Goal: Task Accomplishment & Management: Use online tool/utility

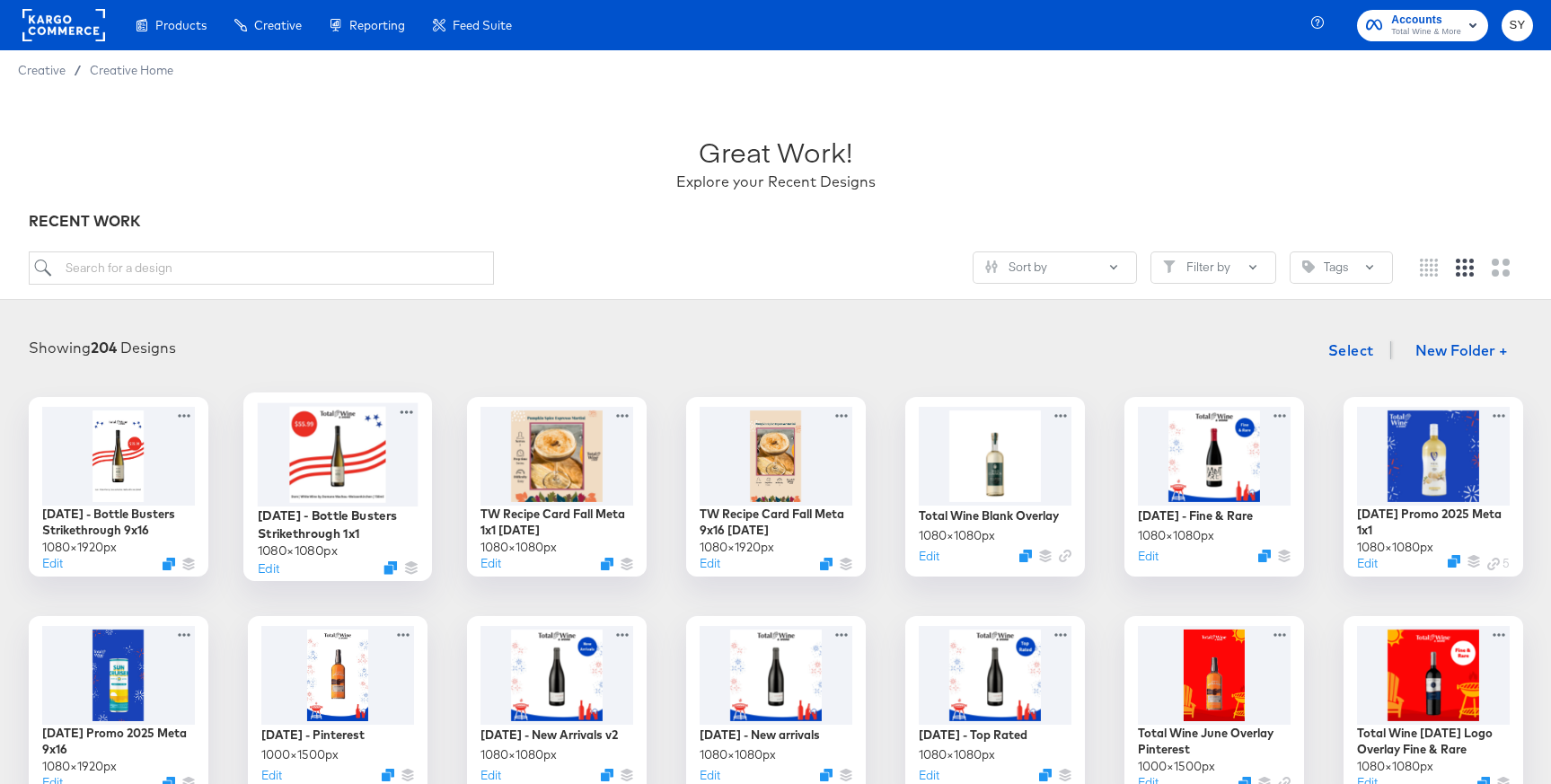
click at [320, 465] on div at bounding box center [337, 454] width 161 height 103
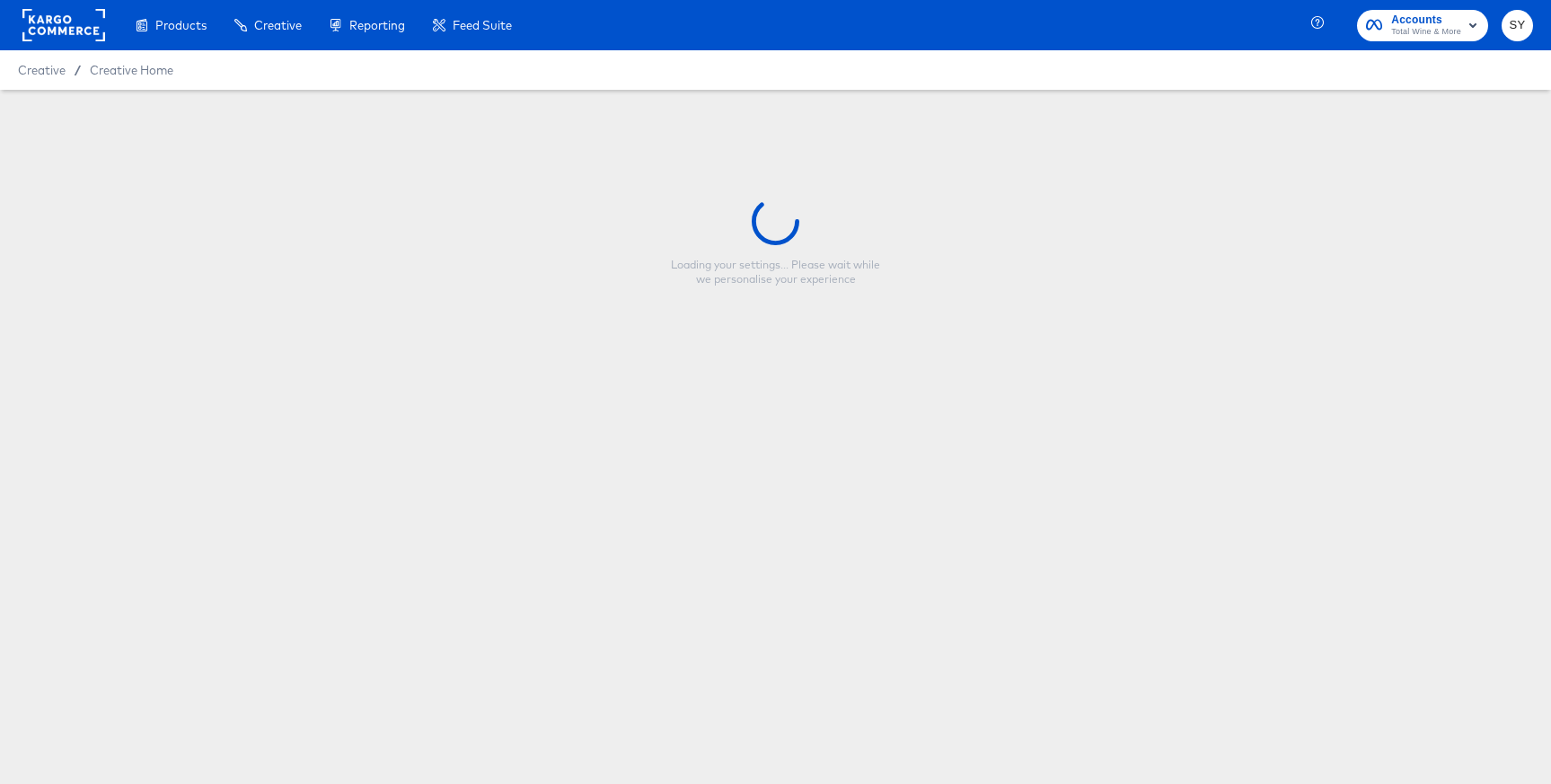
type input "Labor Day - Bottle Busters Strikethrough 1x1"
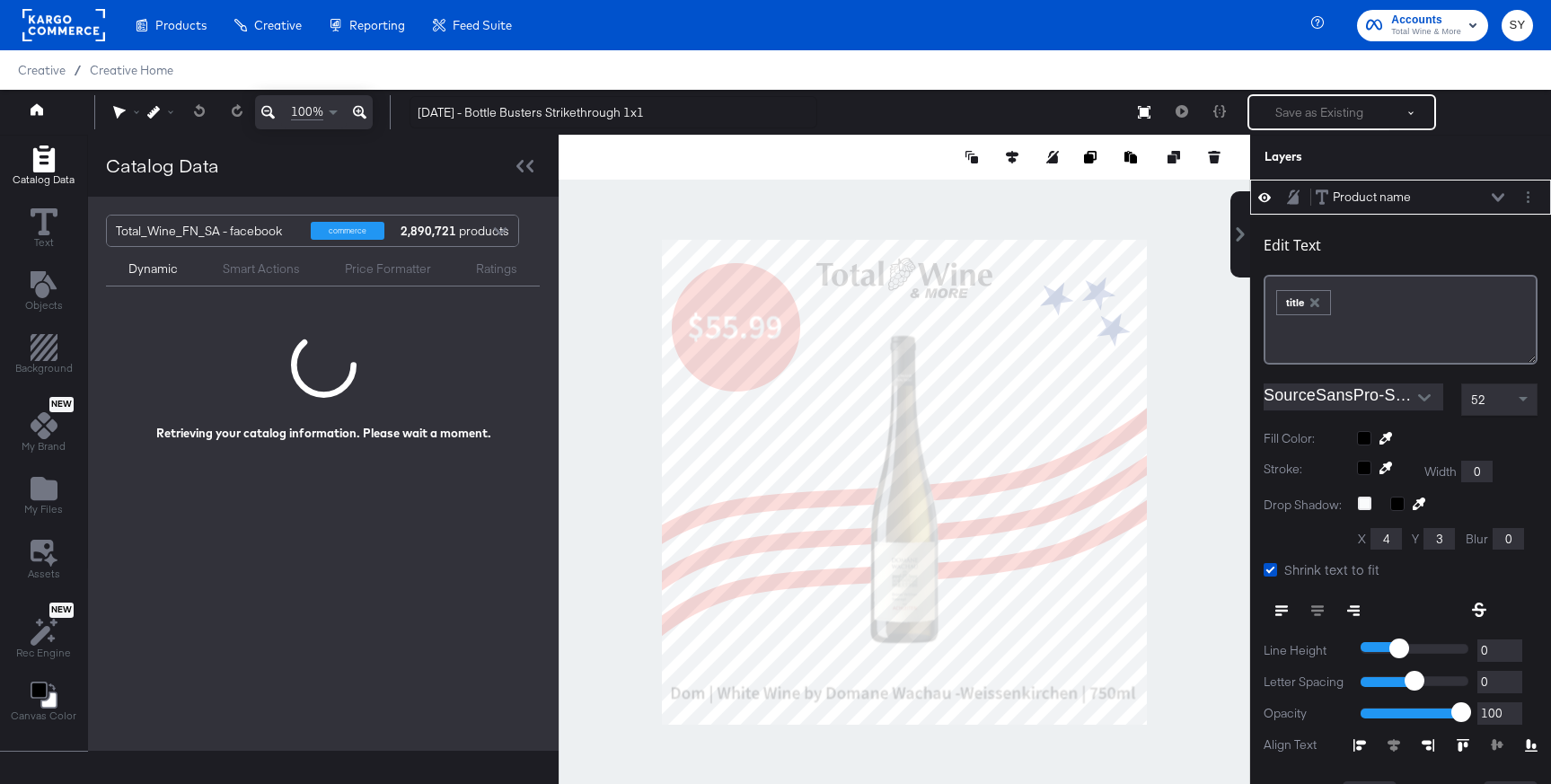
scroll to position [18, 0]
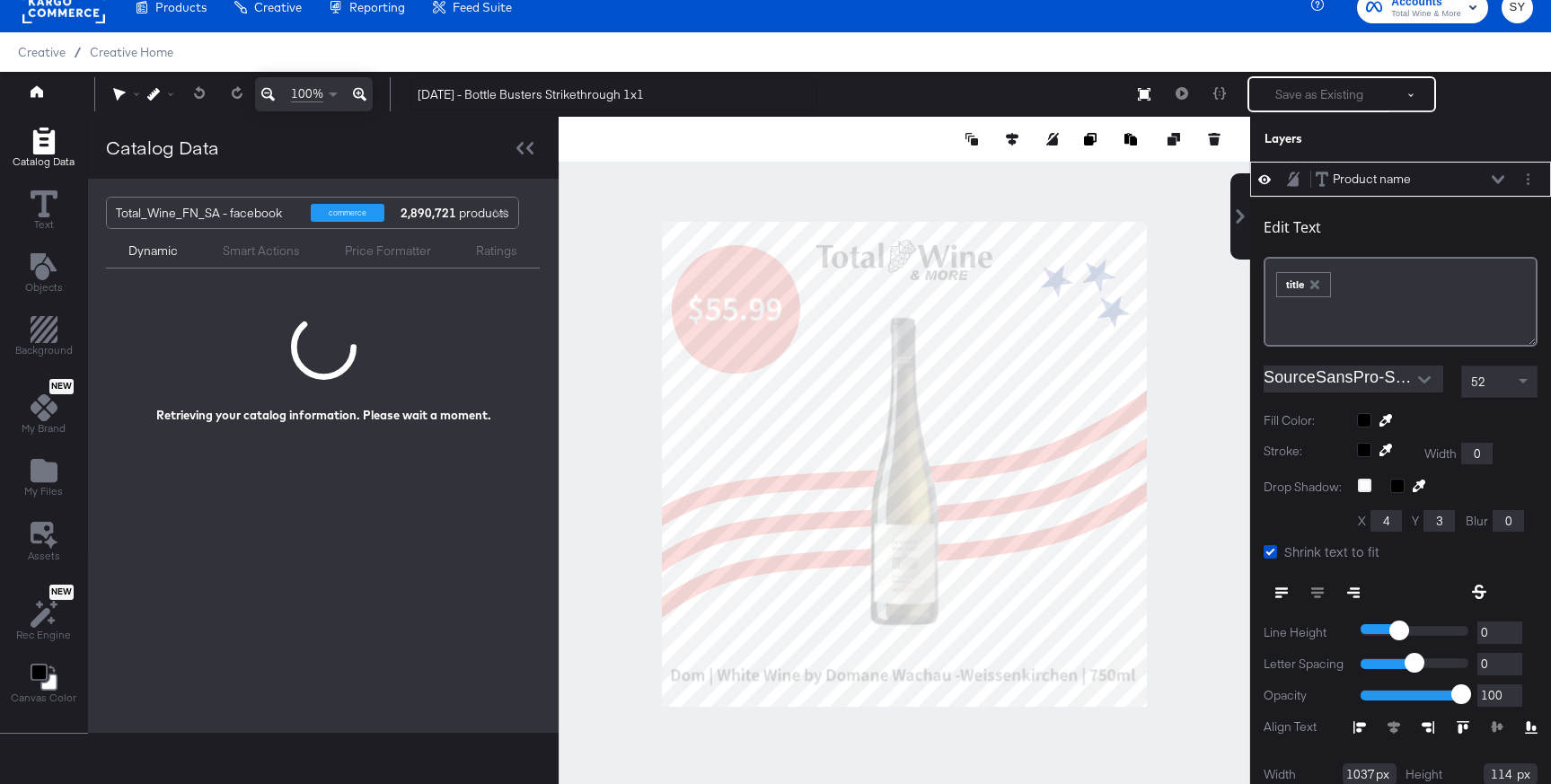
click at [248, 259] on div "Dynamic Smart Actions Price Formatter Ratings" at bounding box center [323, 248] width 434 height 39
click at [262, 251] on div "Smart Actions" at bounding box center [261, 251] width 78 height 17
click at [157, 244] on div "Dynamic" at bounding box center [153, 251] width 50 height 17
click at [229, 245] on div "Smart Actions" at bounding box center [261, 251] width 78 height 17
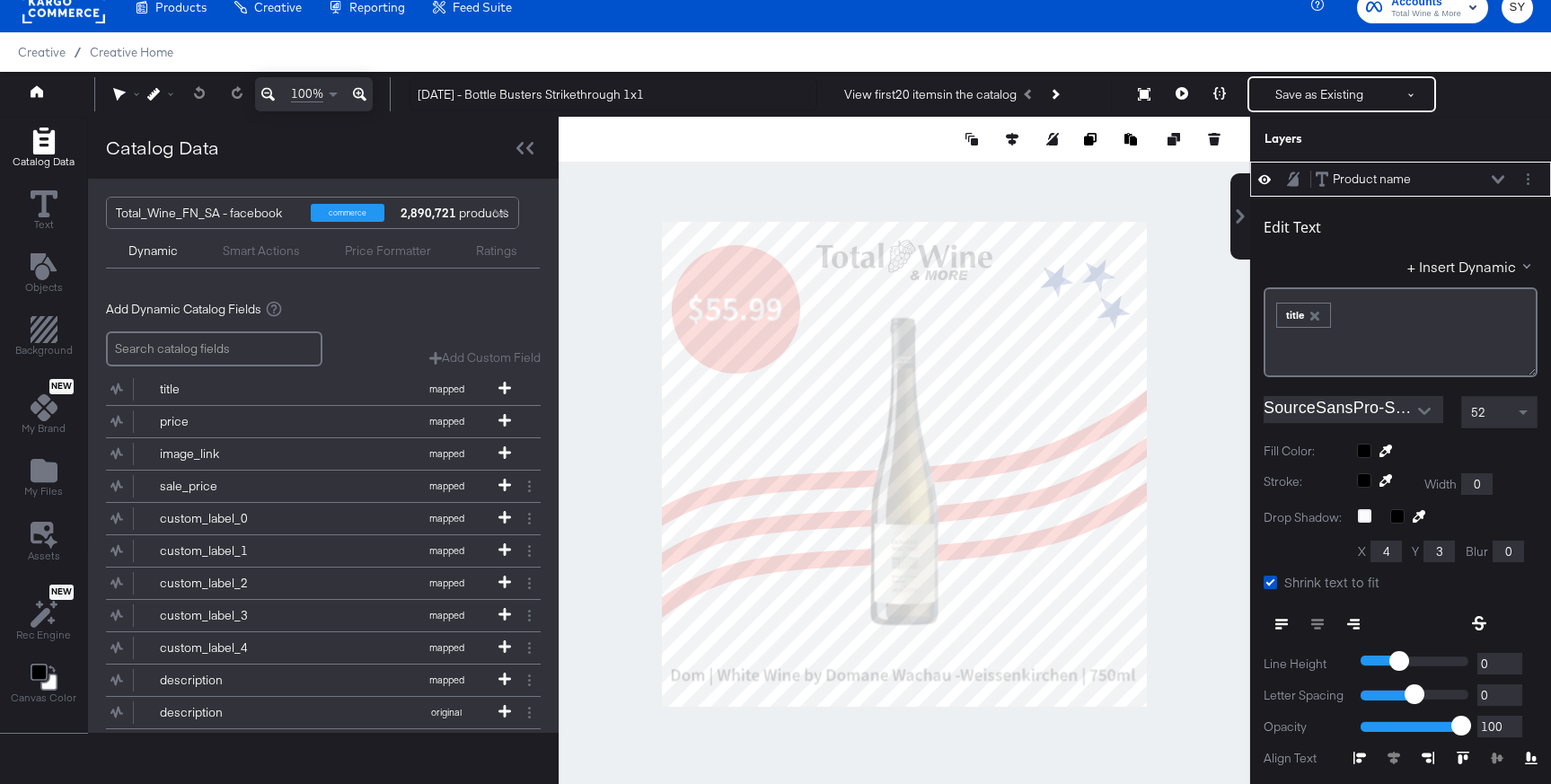
click at [260, 259] on div "Dynamic Smart Actions Price Formatter Ratings" at bounding box center [323, 248] width 434 height 39
click at [263, 250] on div "Smart Actions" at bounding box center [261, 251] width 78 height 17
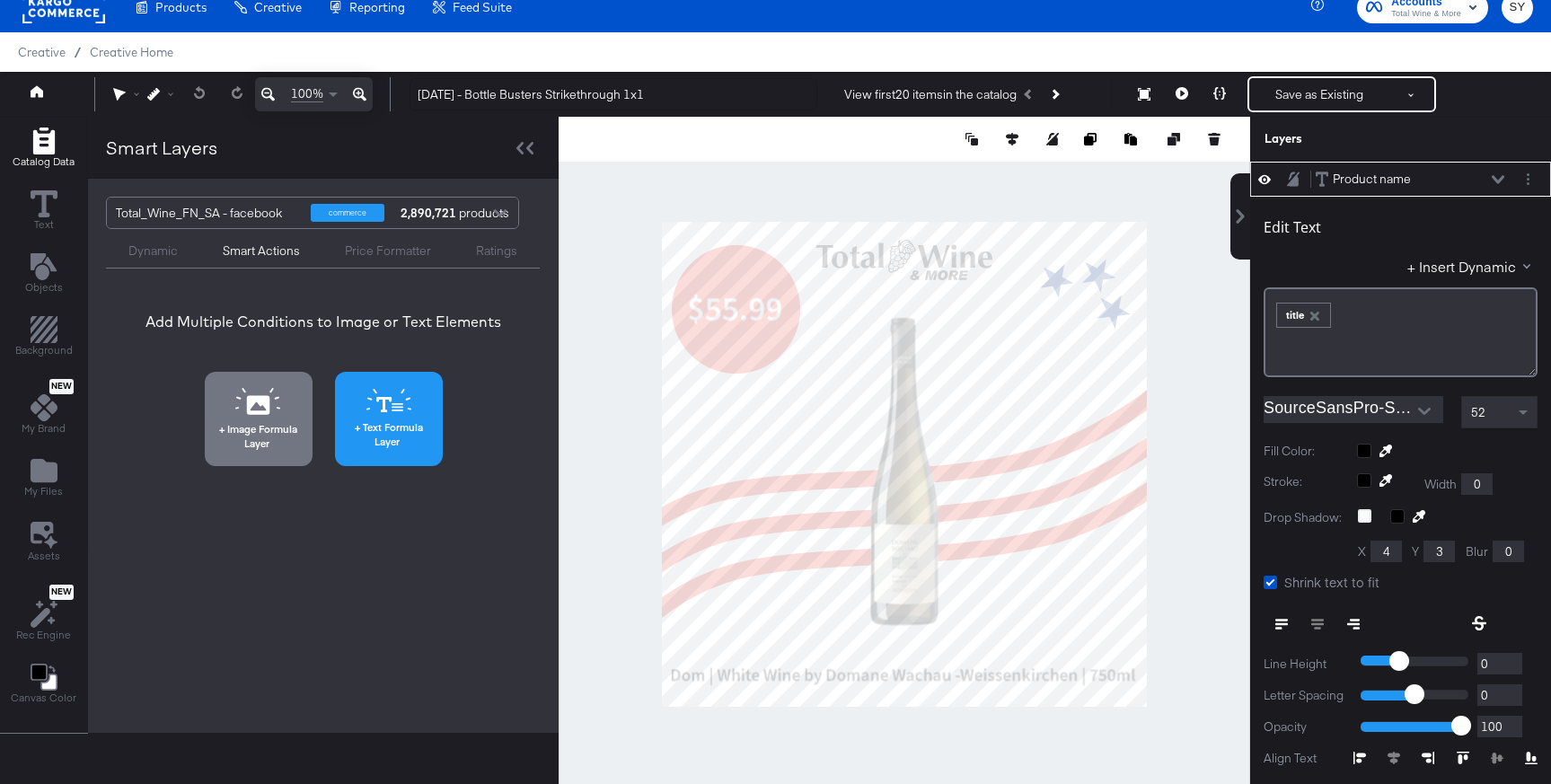
click at [372, 417] on button "Text Formula Layer" at bounding box center [389, 418] width 108 height 95
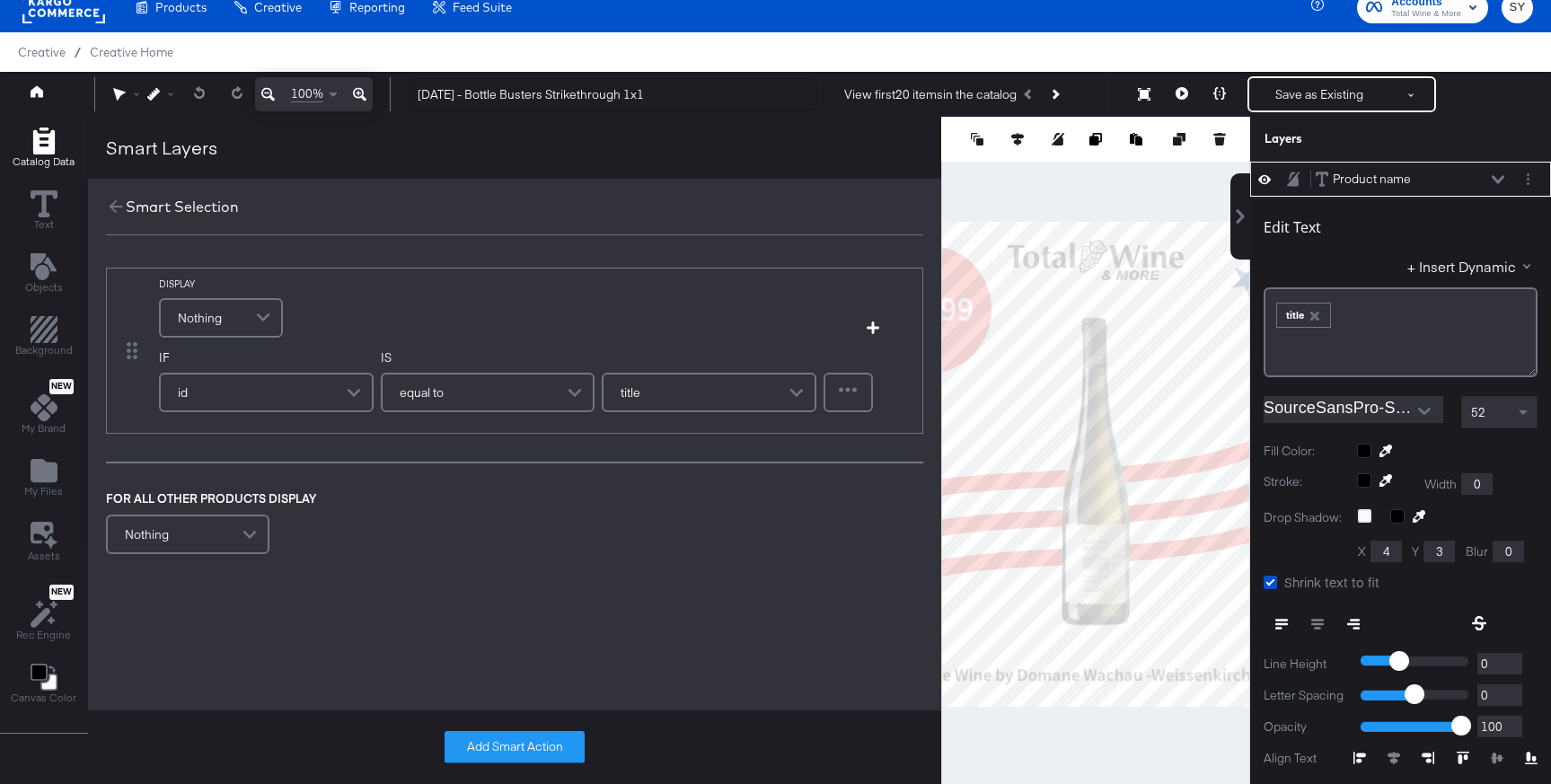
click at [240, 314] on div "Nothing" at bounding box center [221, 318] width 121 height 36
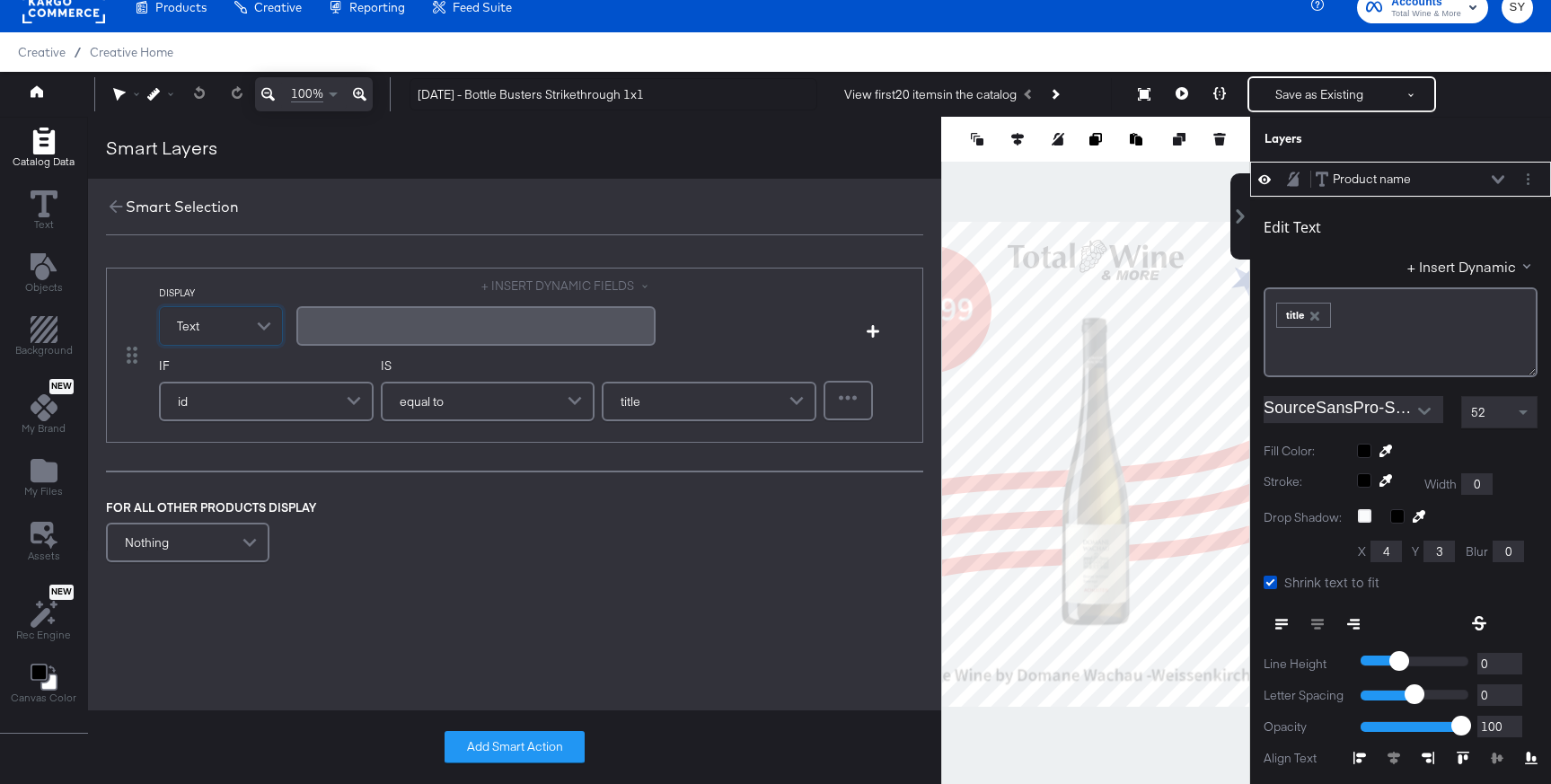
click at [378, 343] on div "﻿" at bounding box center [476, 325] width 359 height 39
click at [520, 314] on div "﻿" at bounding box center [476, 325] width 359 height 39
click at [541, 291] on button "+ INSERT DYNAMIC FIELDS" at bounding box center [569, 286] width 174 height 17
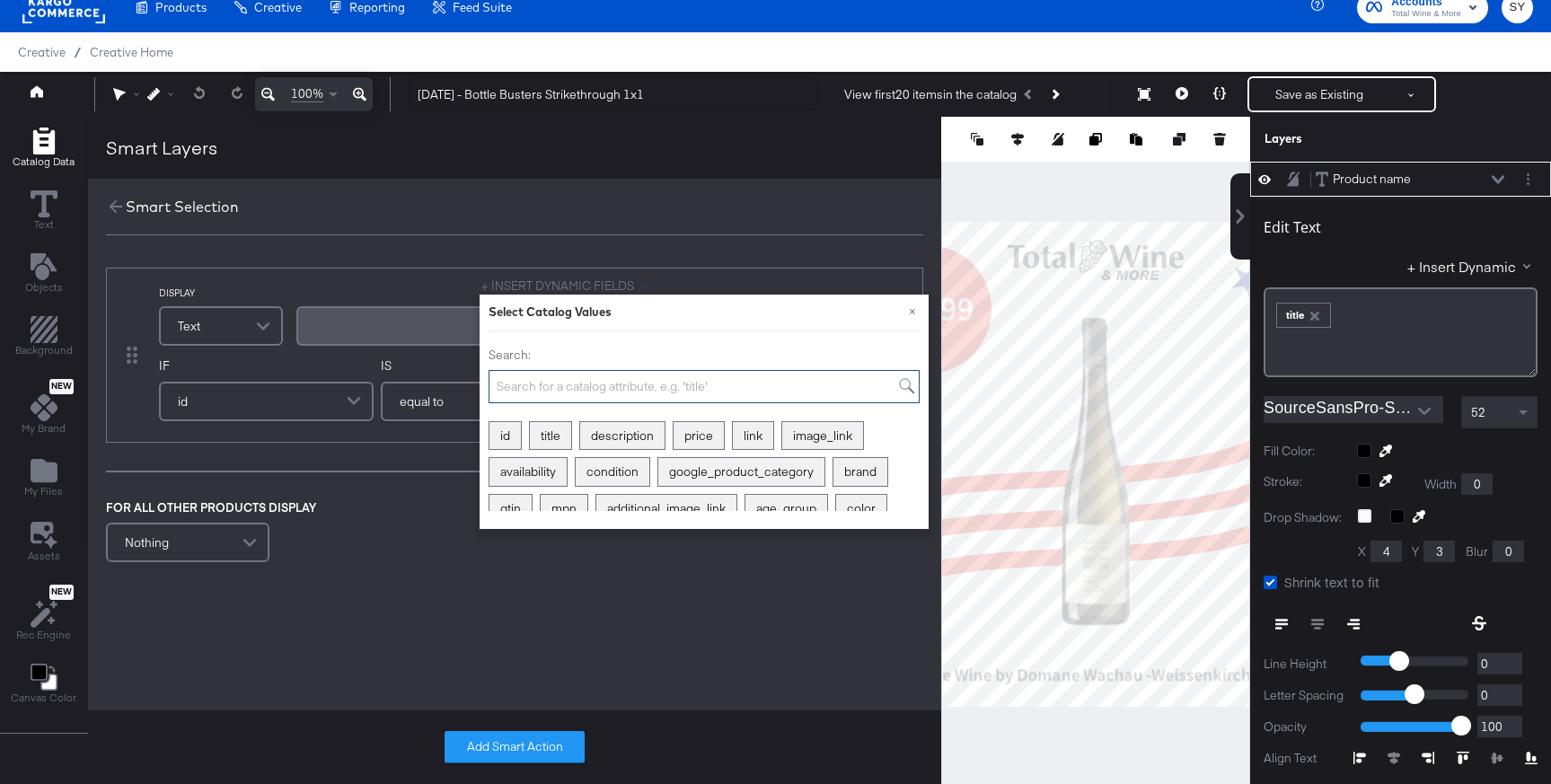
click at [554, 386] on input "Search:" at bounding box center [704, 387] width 431 height 34
click at [558, 444] on div "title" at bounding box center [551, 436] width 41 height 28
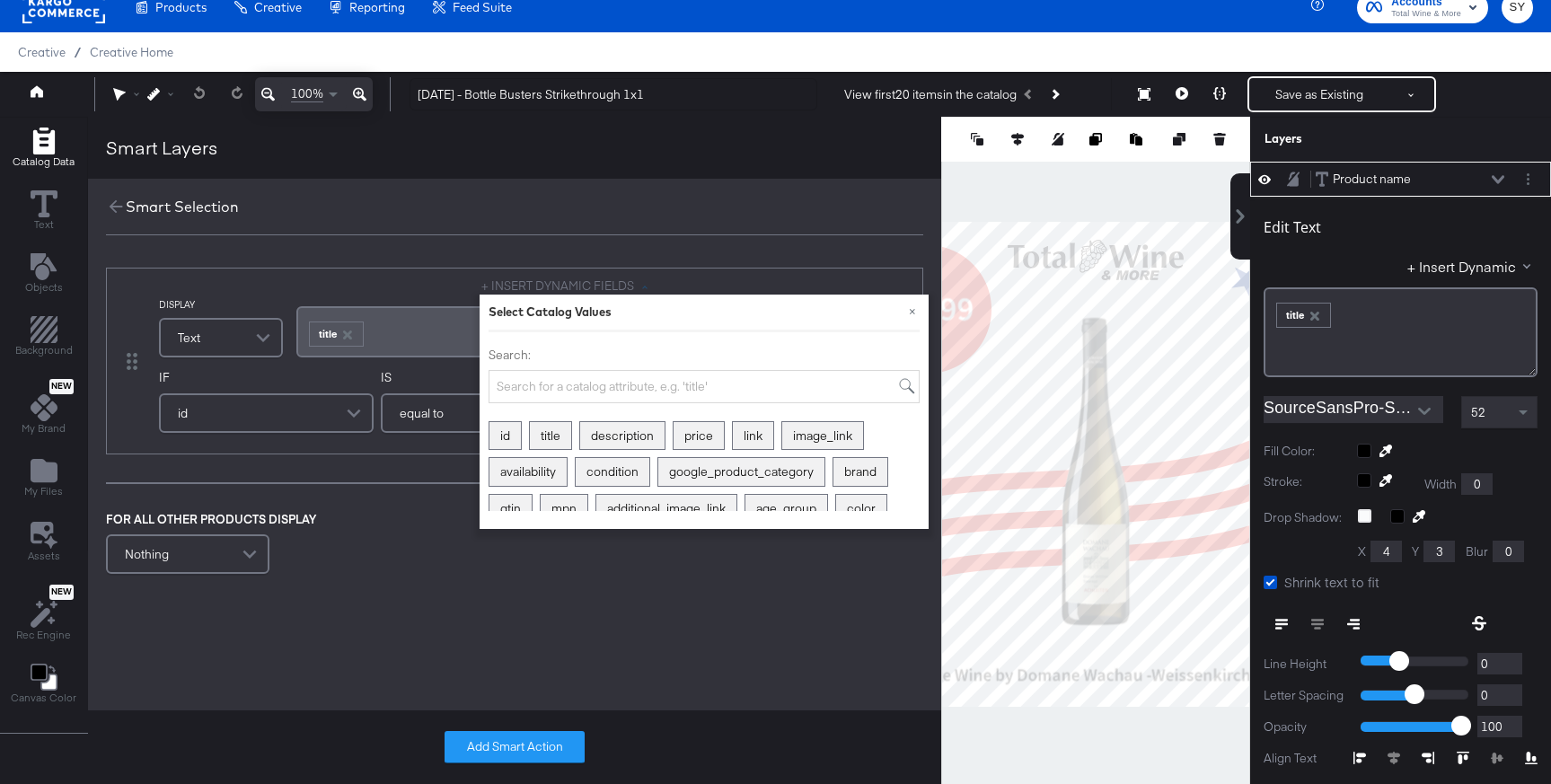
click at [406, 353] on div "﻿ ﻿ title ﻿" at bounding box center [476, 331] width 359 height 51
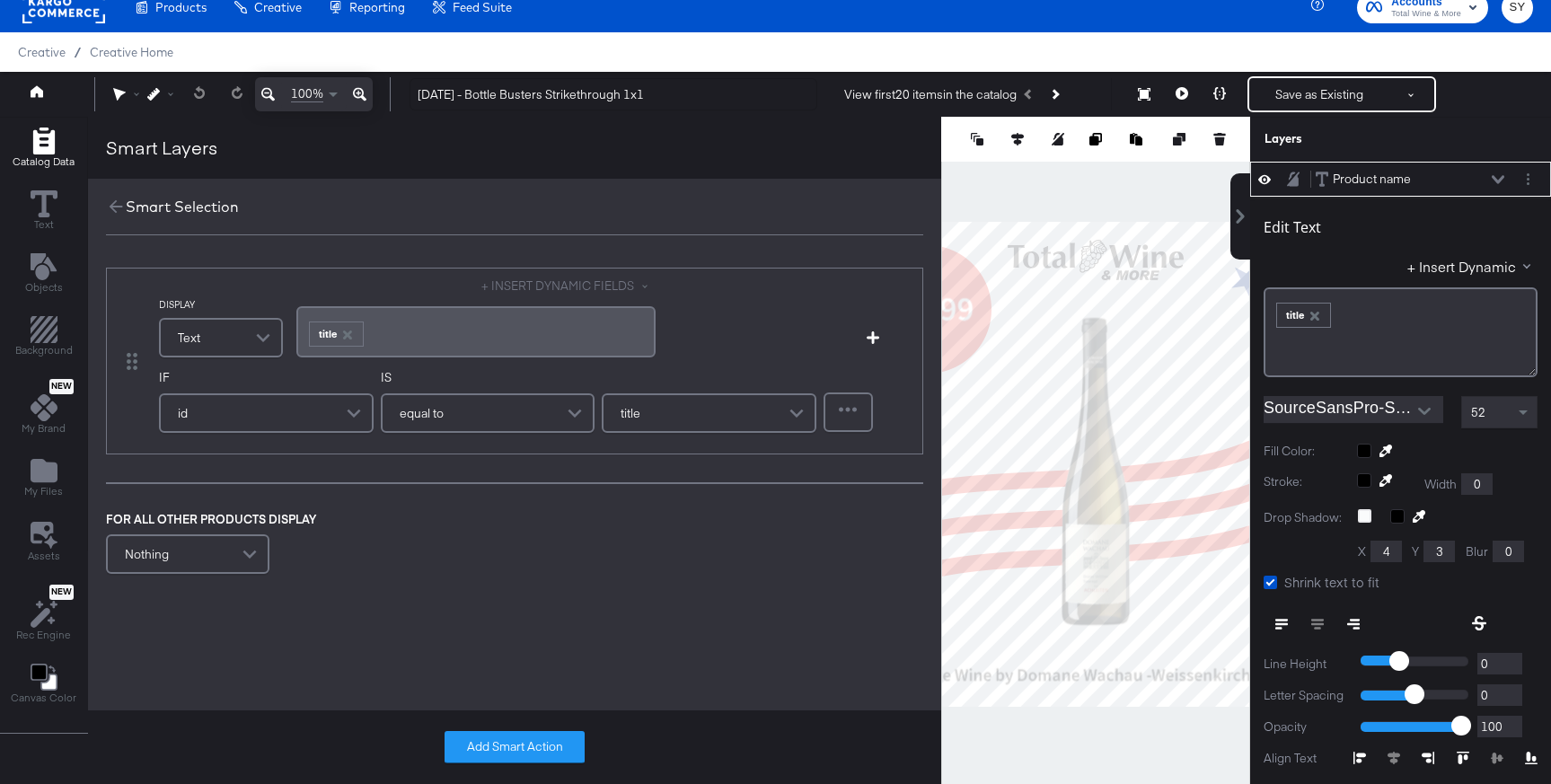
click at [322, 398] on div "id" at bounding box center [266, 414] width 212 height 36
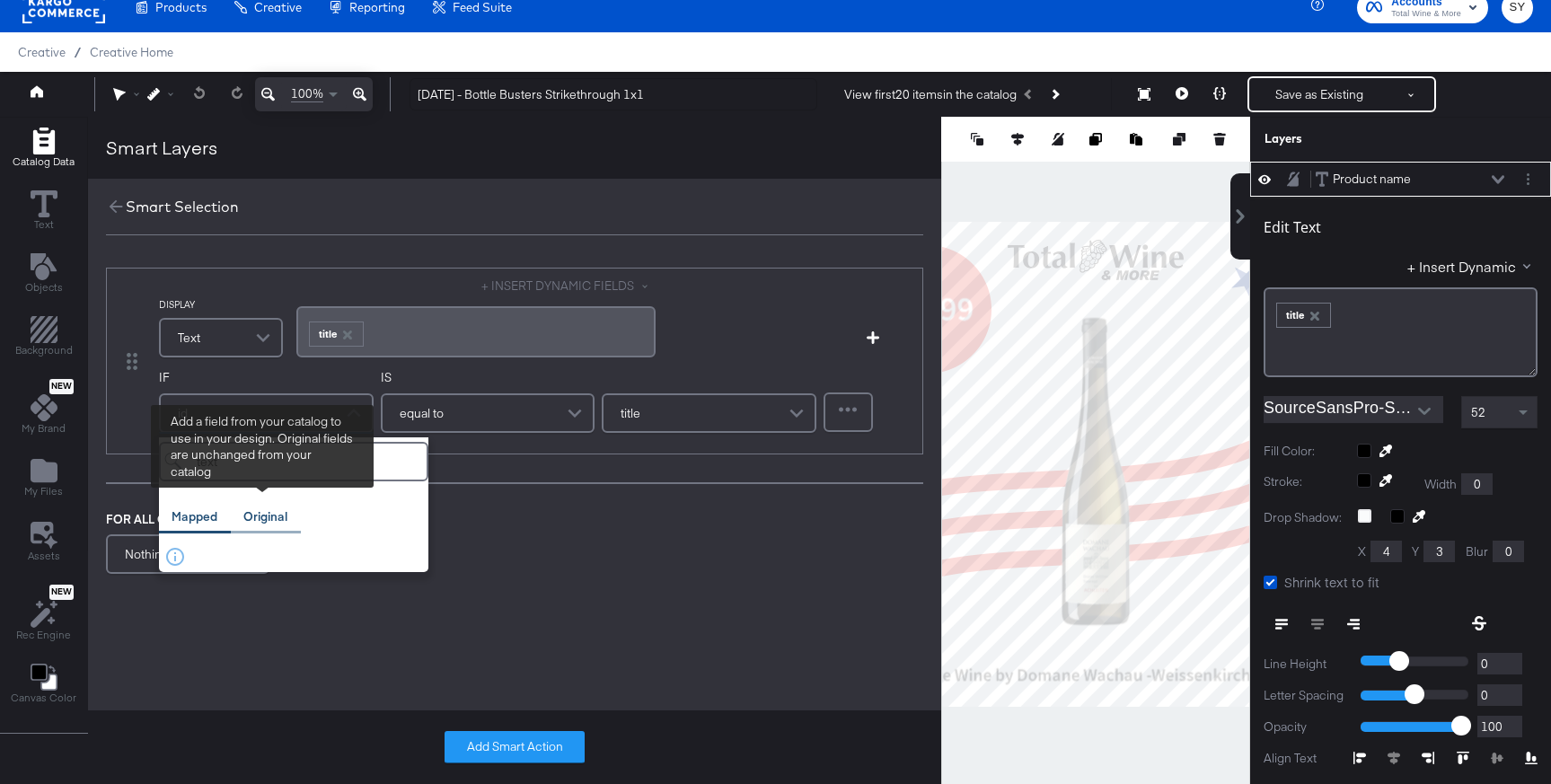
type input "text"
click at [257, 531] on div "Original" at bounding box center [265, 517] width 70 height 35
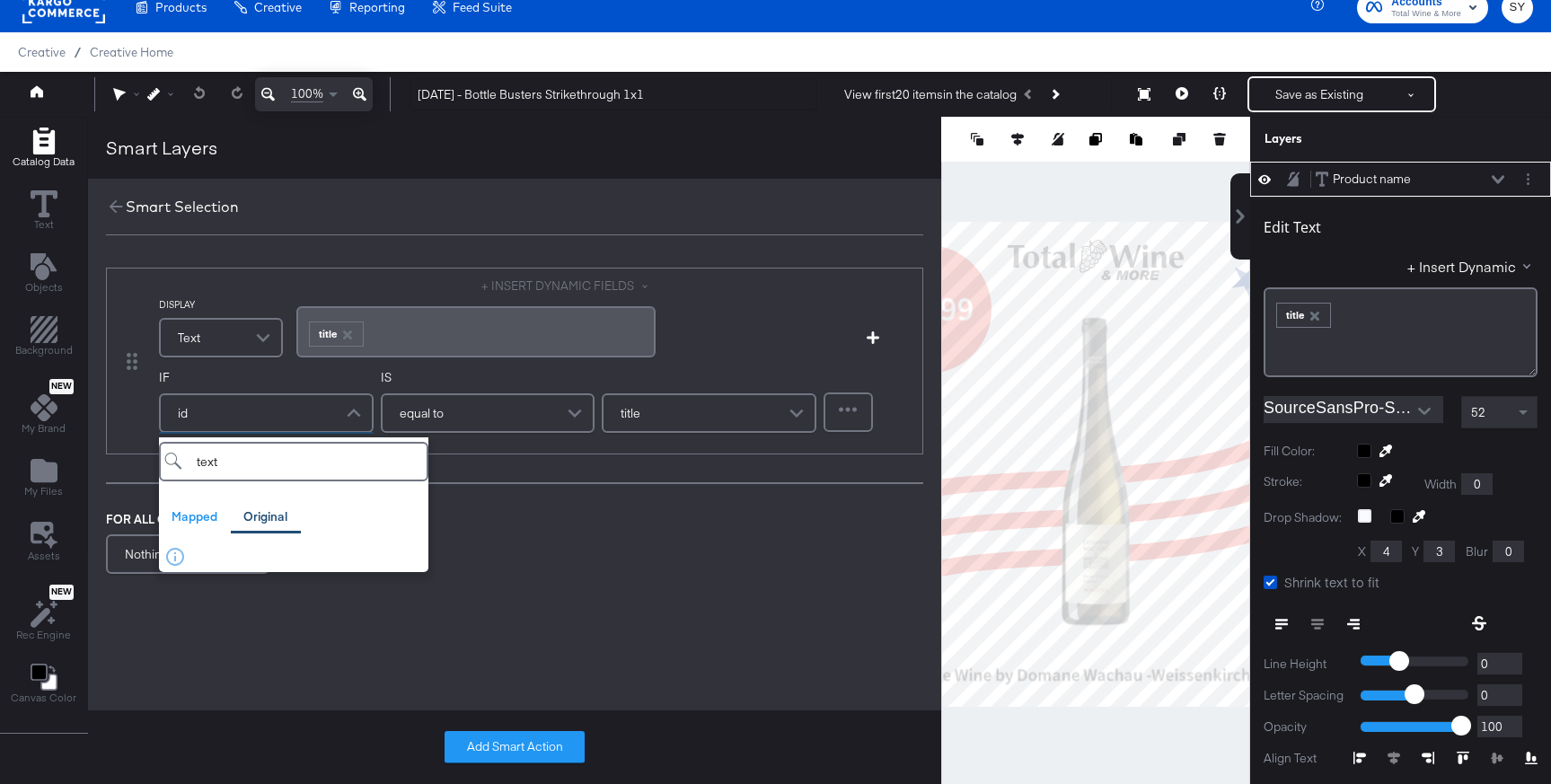
click at [239, 339] on div "Text" at bounding box center [221, 338] width 121 height 36
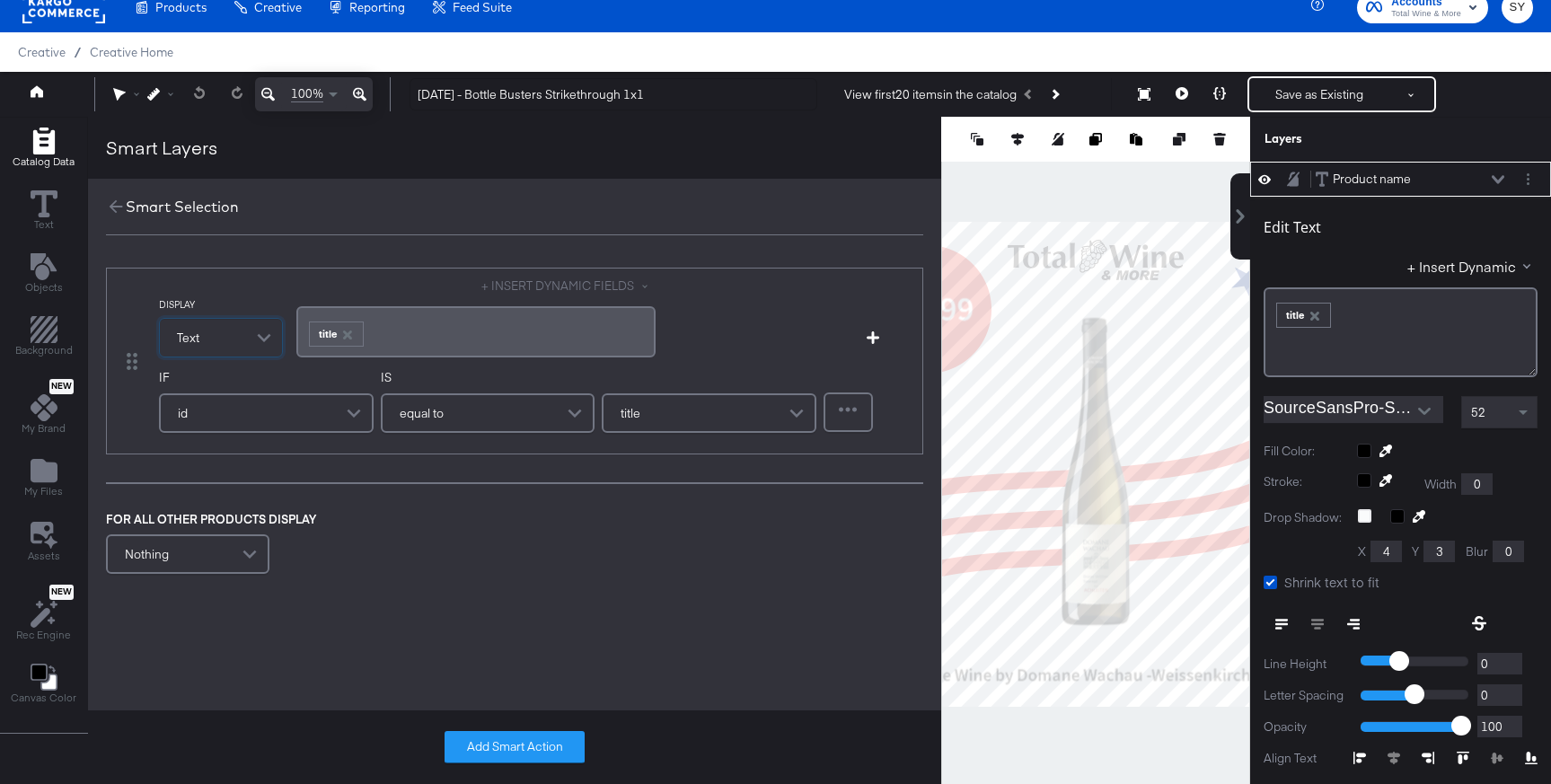
click at [390, 339] on div "﻿ ﻿ title ﻿" at bounding box center [476, 331] width 338 height 30
click at [283, 413] on div "id" at bounding box center [266, 414] width 212 height 36
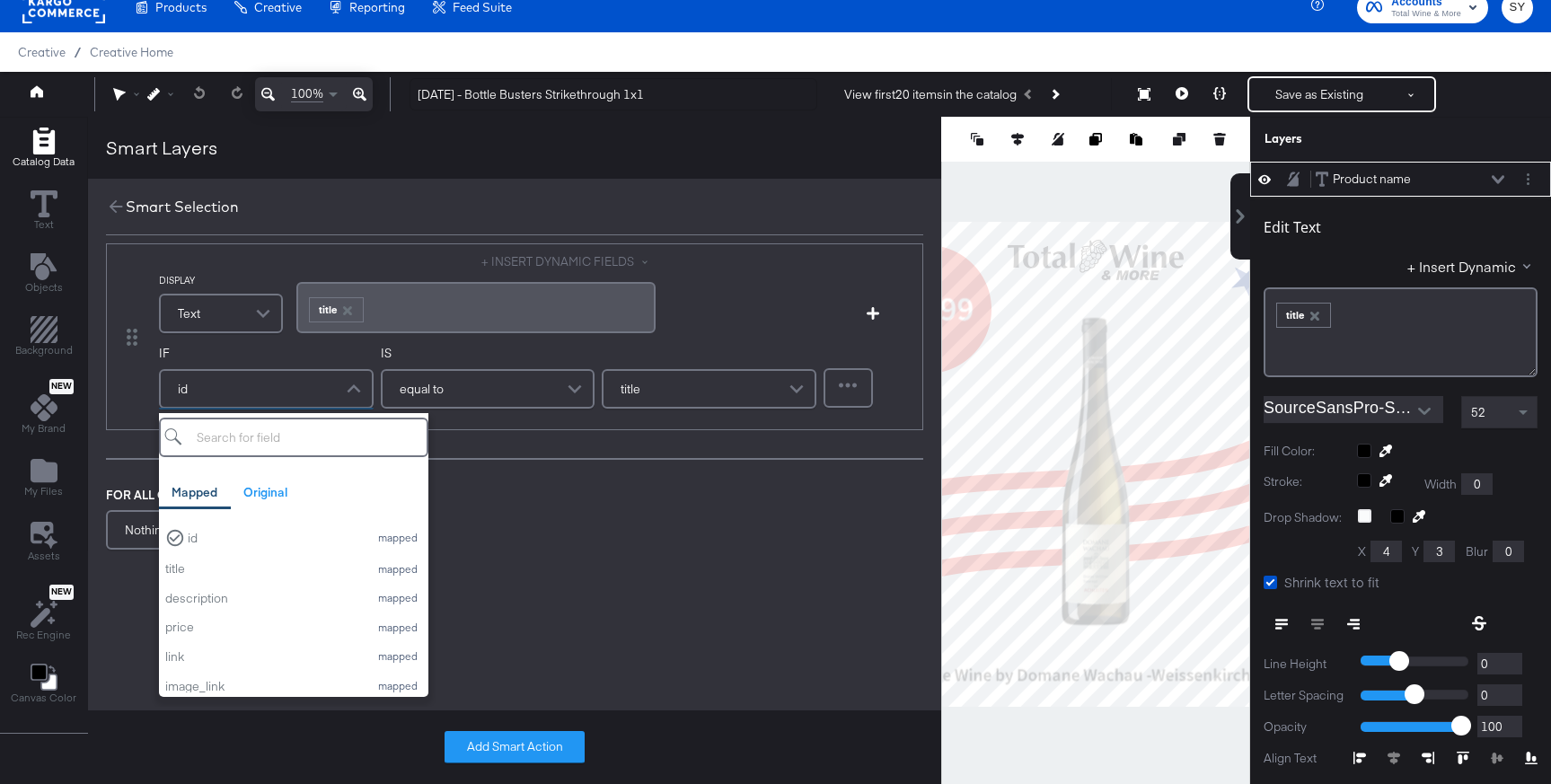
scroll to position [0, 0]
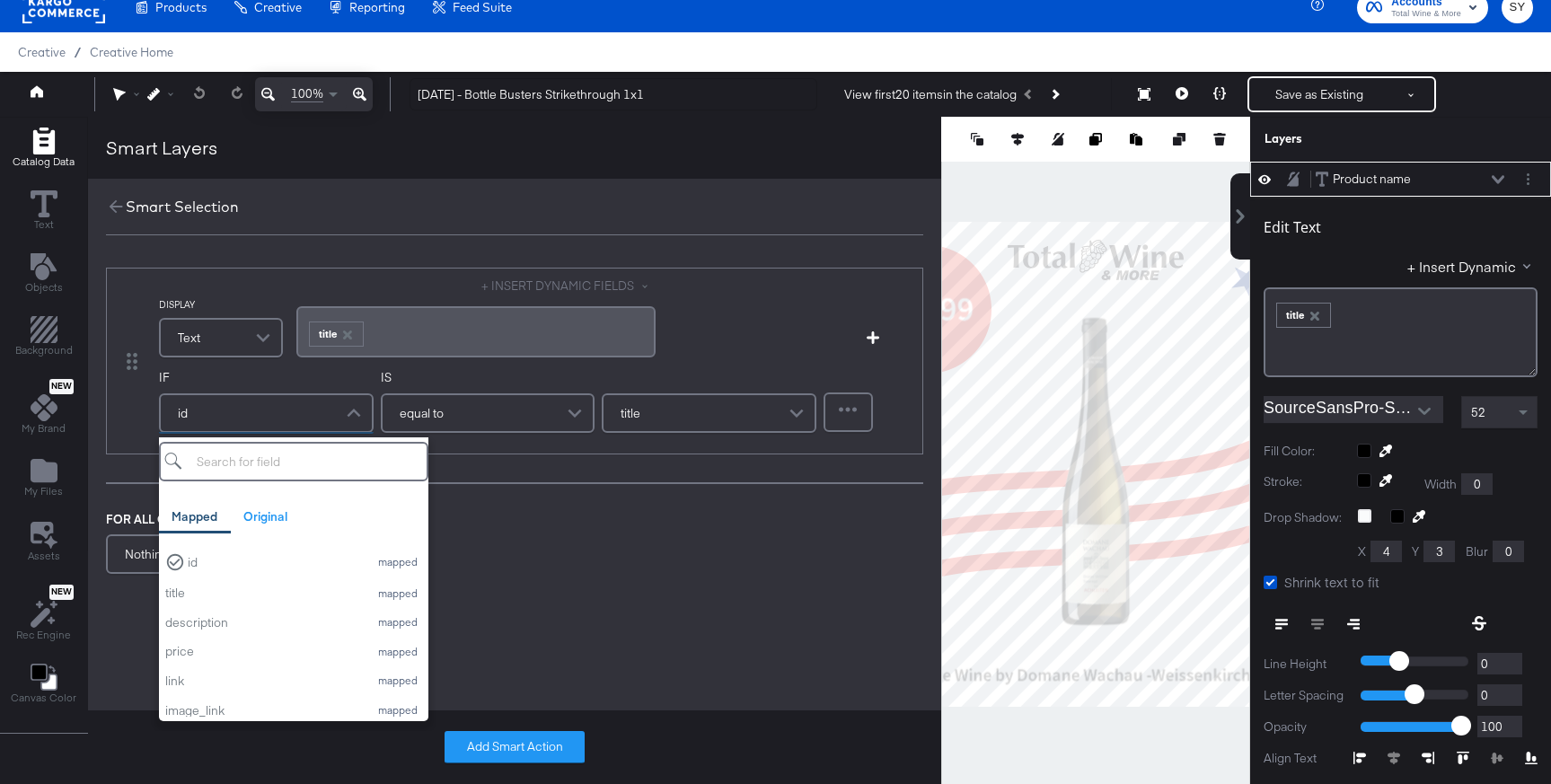
click at [471, 351] on div "﻿ ﻿ title ﻿" at bounding box center [476, 331] width 359 height 51
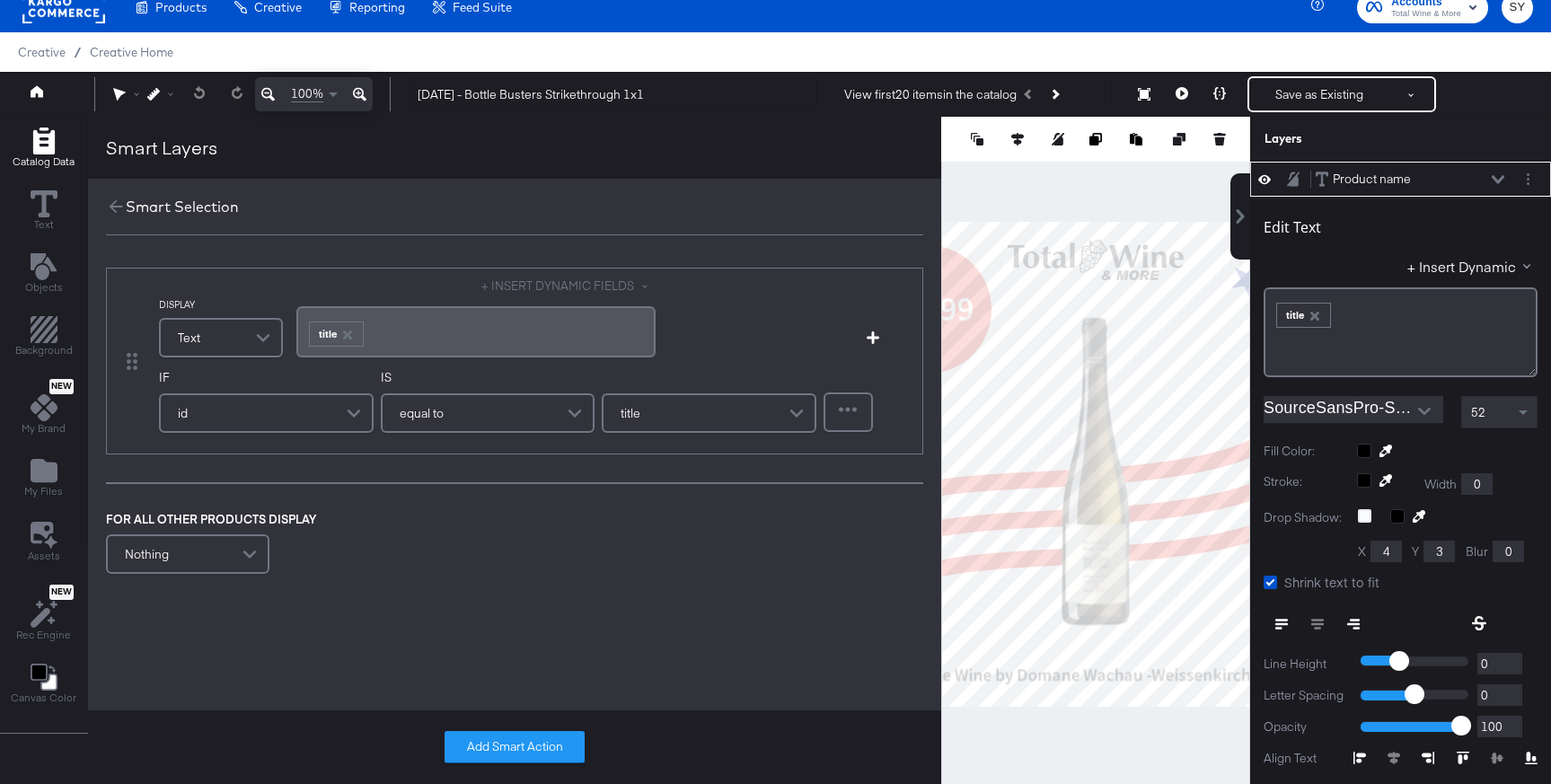
click at [276, 436] on div "IF id" at bounding box center [266, 403] width 214 height 68
click at [292, 422] on div "id" at bounding box center [266, 414] width 212 height 36
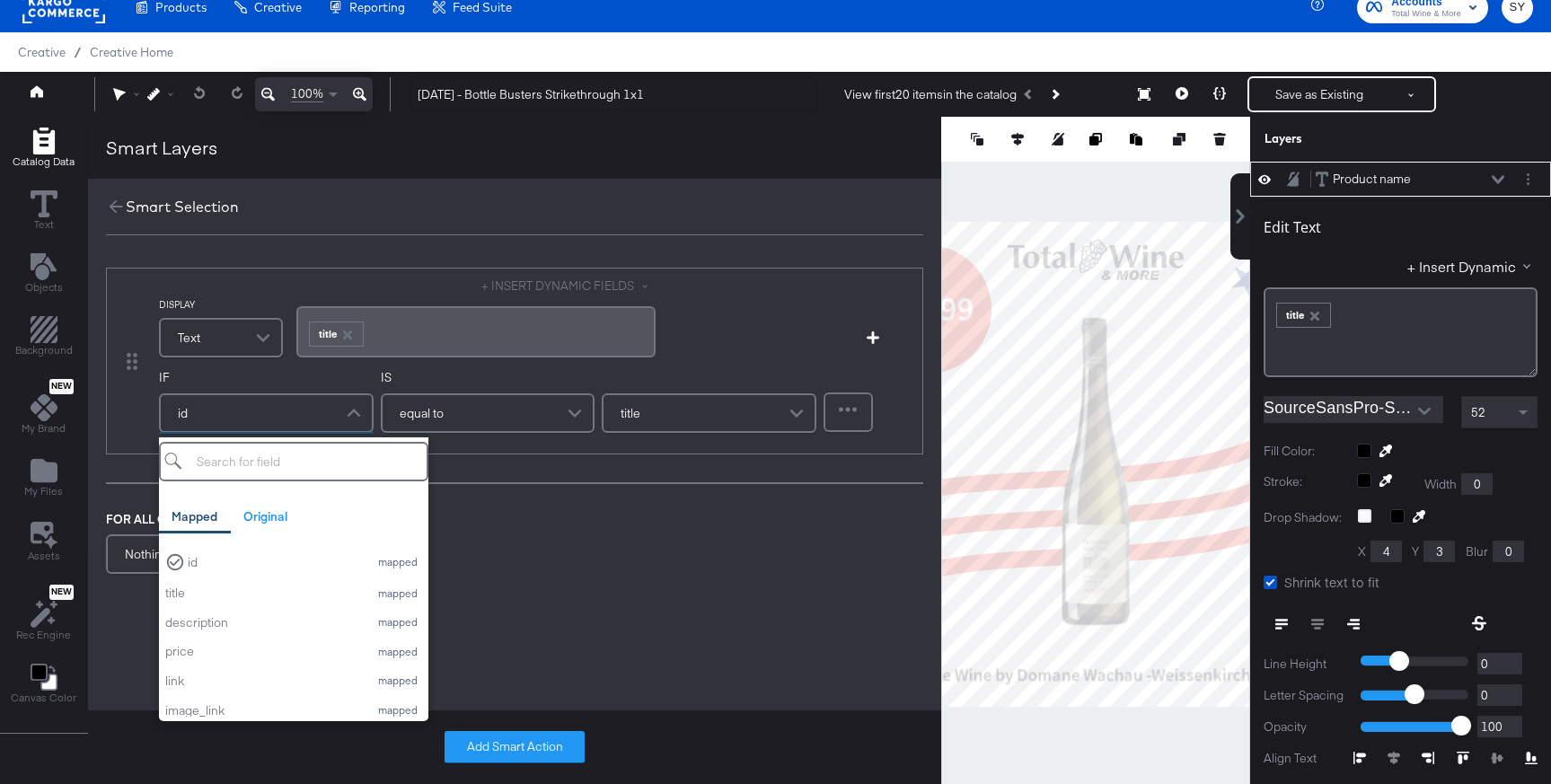
type input "k"
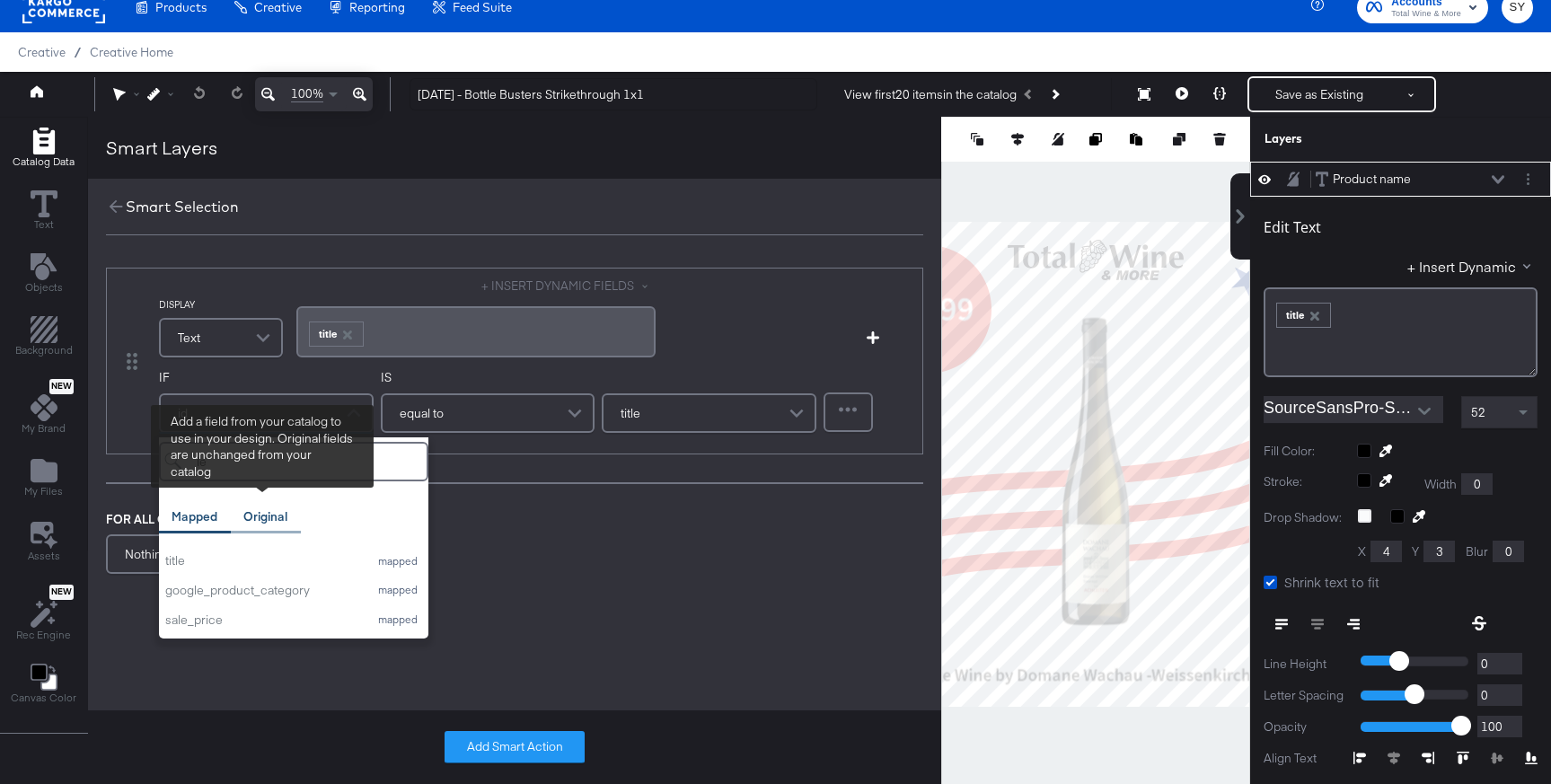
type input "le"
click at [271, 521] on div "Original" at bounding box center [265, 517] width 44 height 17
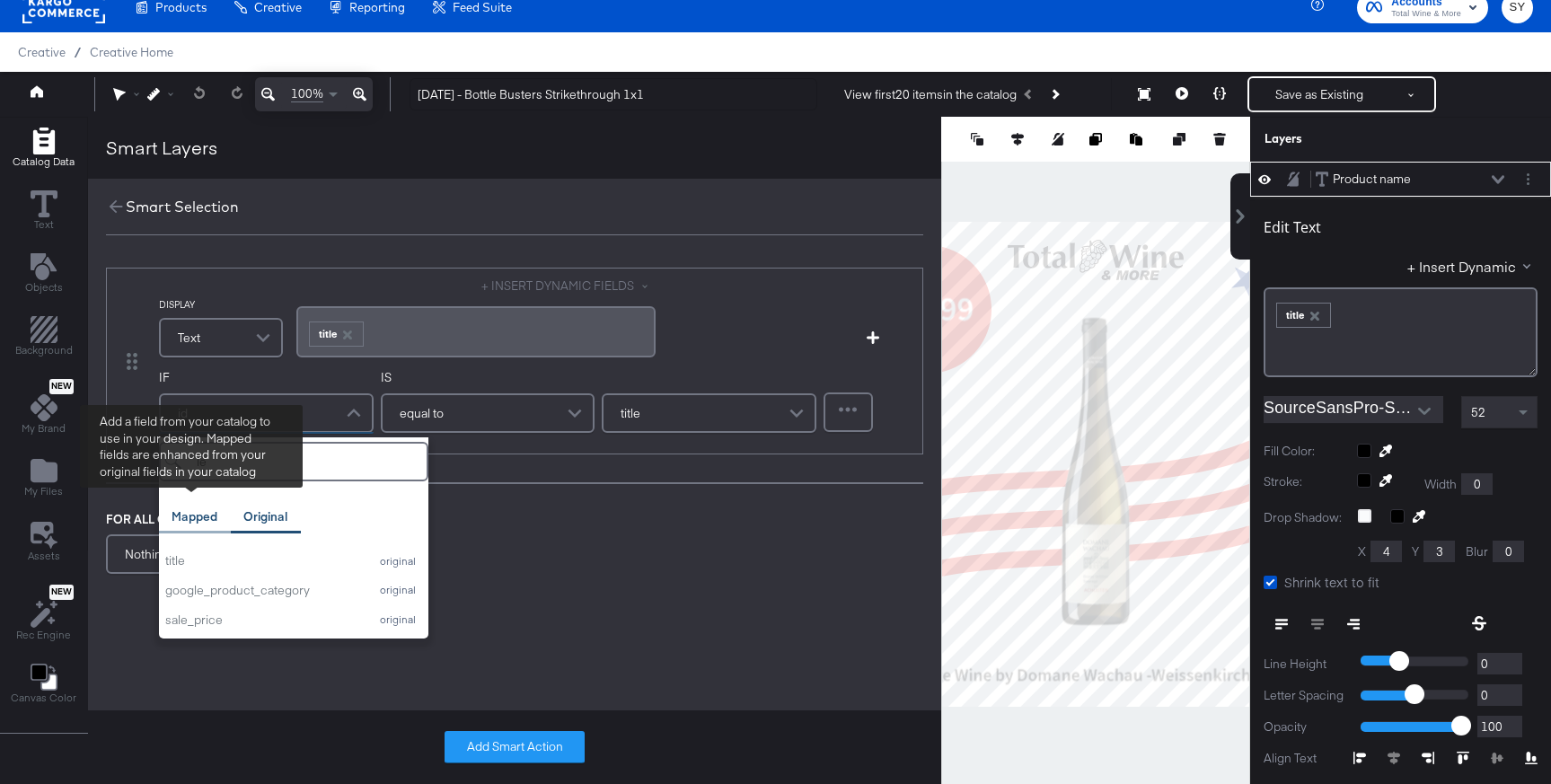
click at [214, 526] on div "Mapped" at bounding box center [194, 517] width 72 height 35
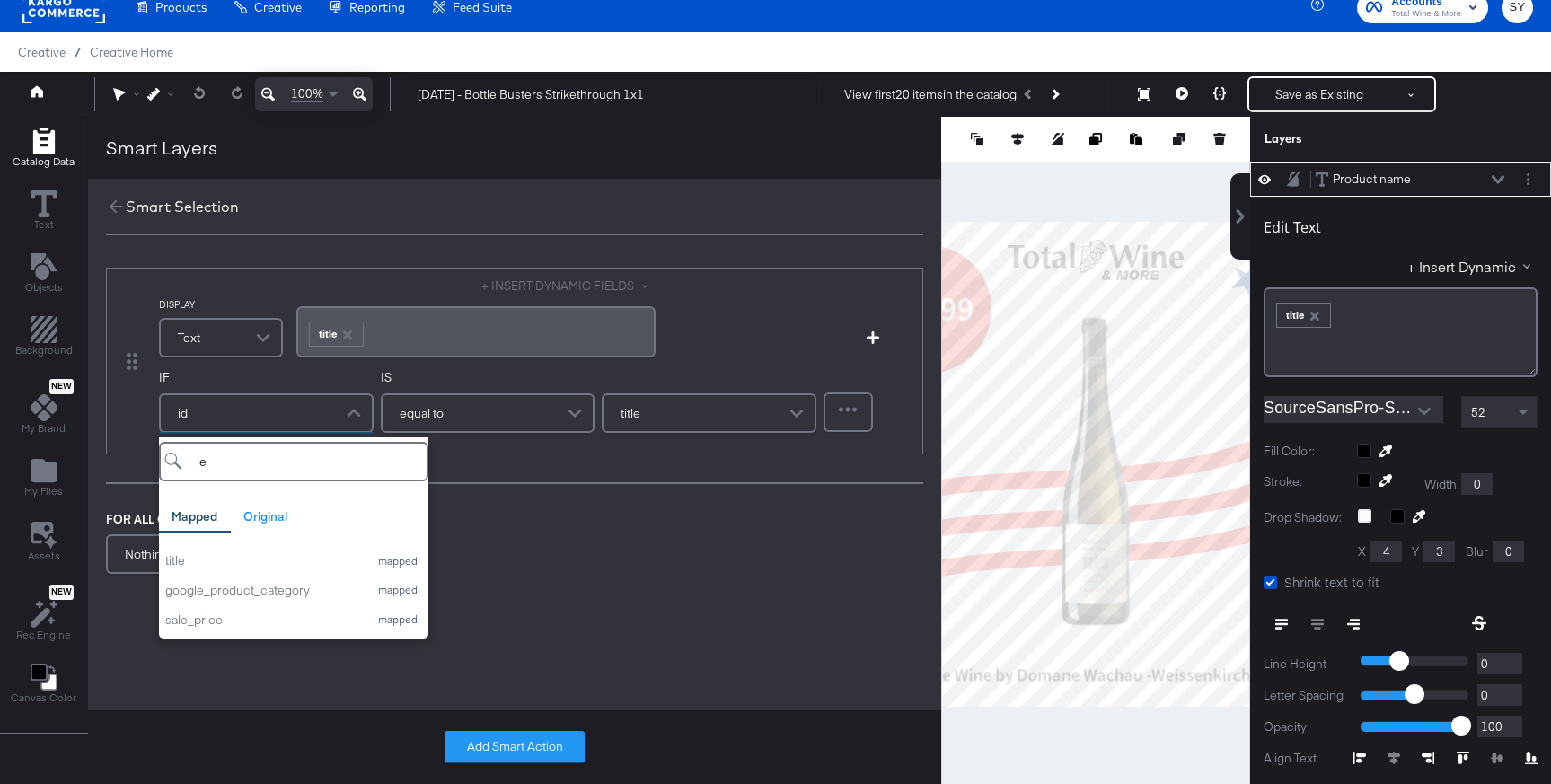
click at [262, 350] on span at bounding box center [265, 338] width 32 height 36
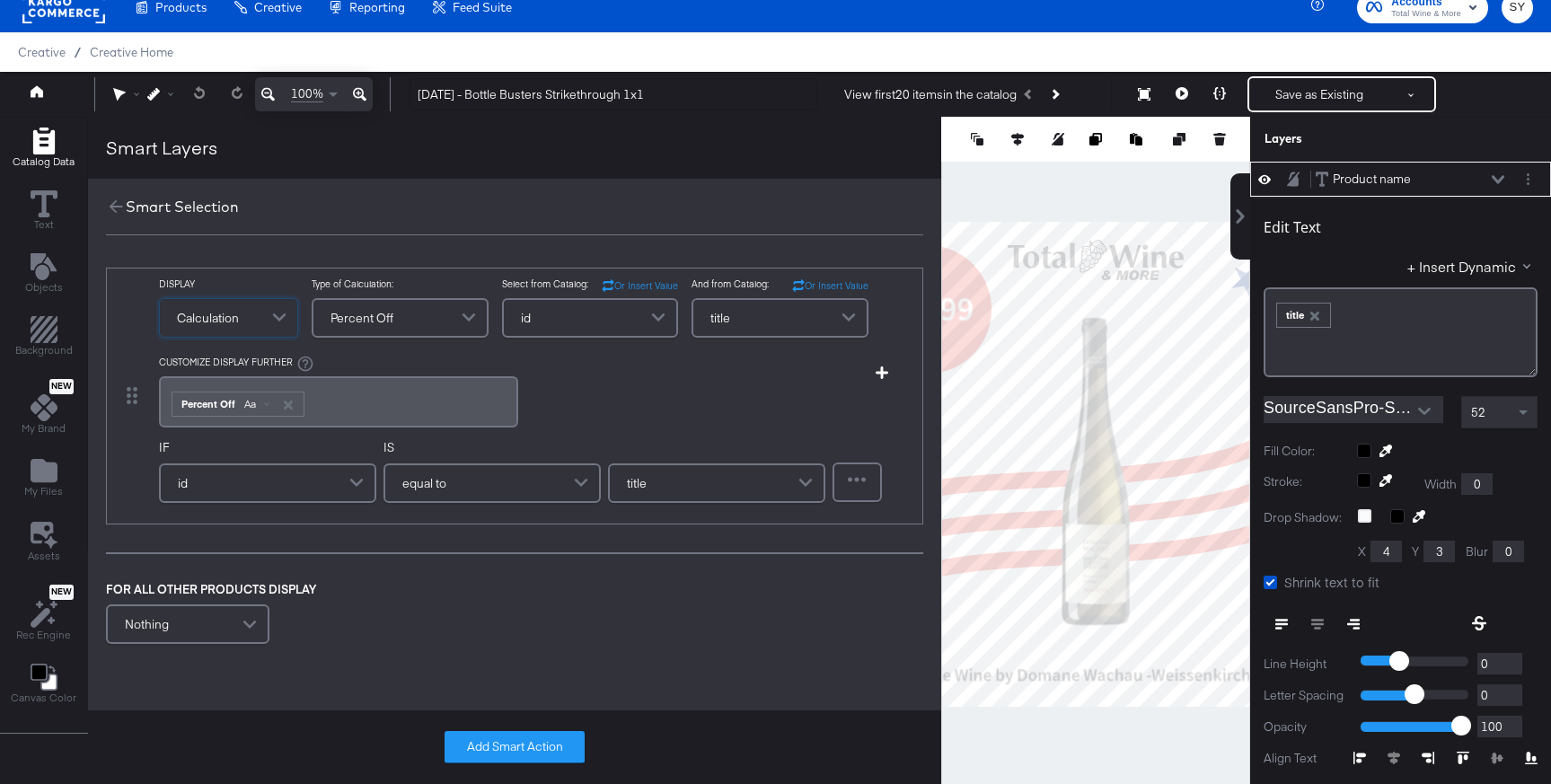
click at [214, 322] on span "Calculation" at bounding box center [208, 318] width 62 height 31
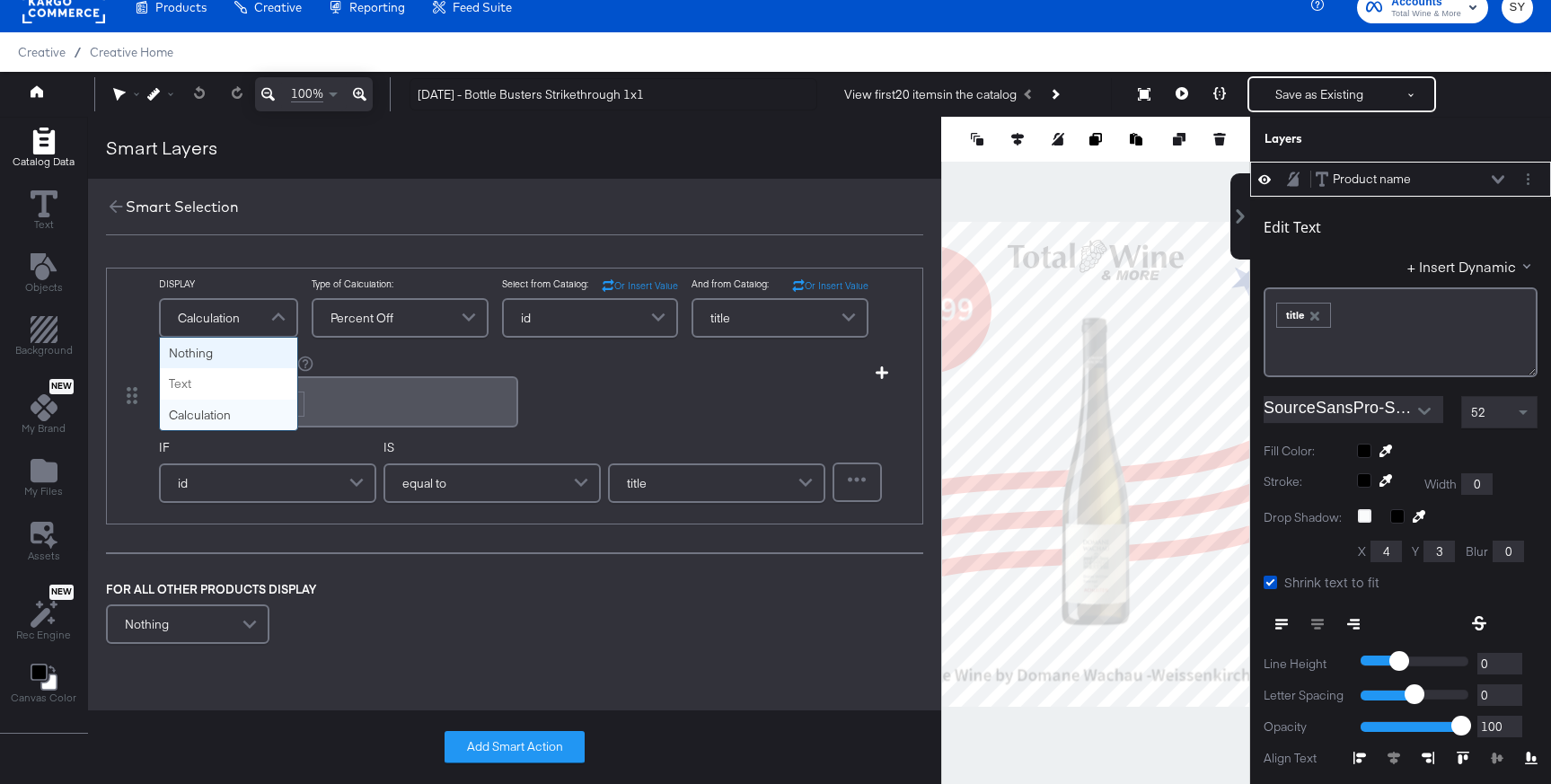
click at [631, 410] on div "DISPLAY Calculation Nothing Text Calculation Type of Calculation: Percent Off S…" at bounding box center [506, 354] width 696 height 154
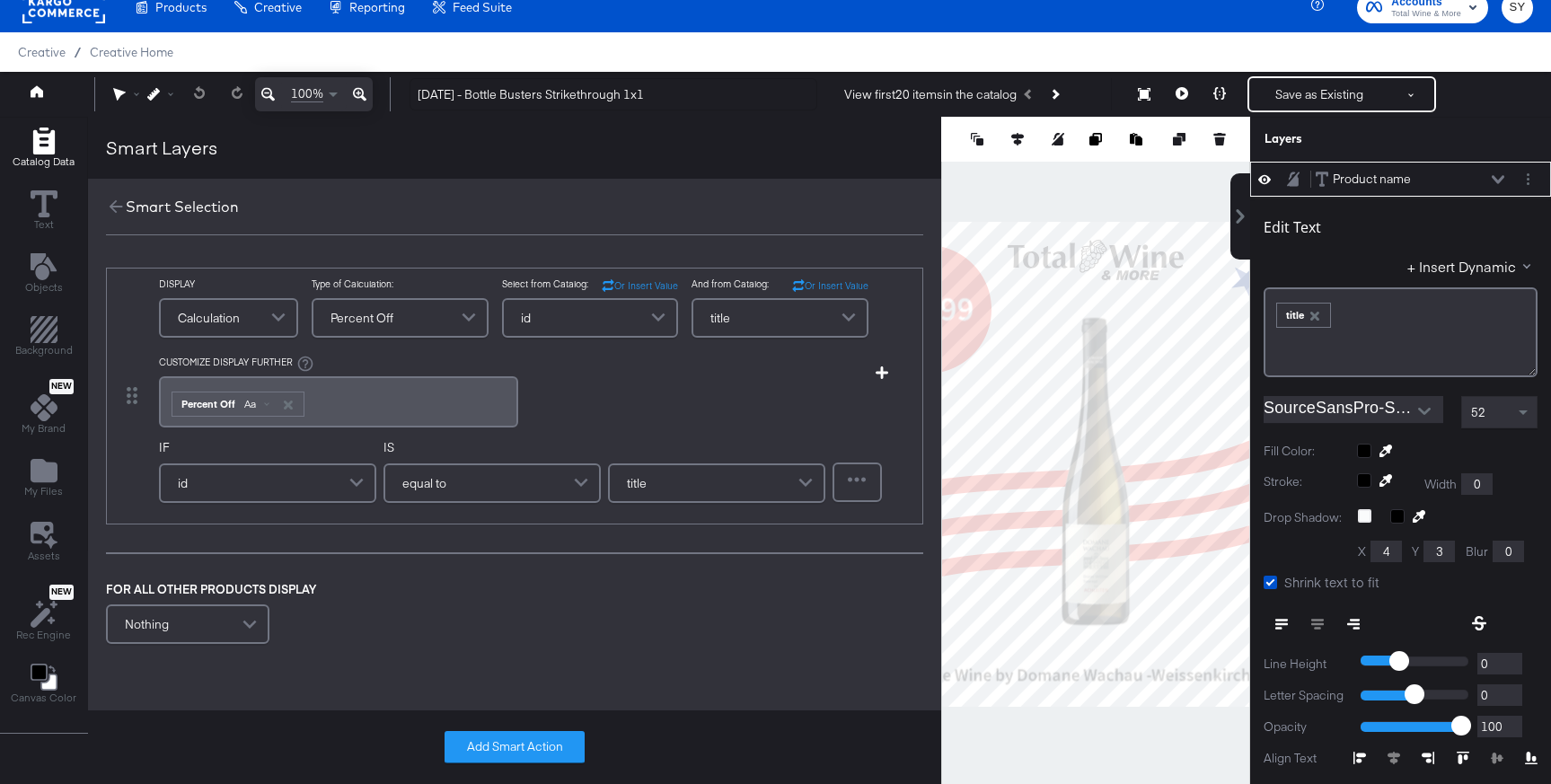
click at [234, 325] on span "Calculation" at bounding box center [209, 318] width 62 height 31
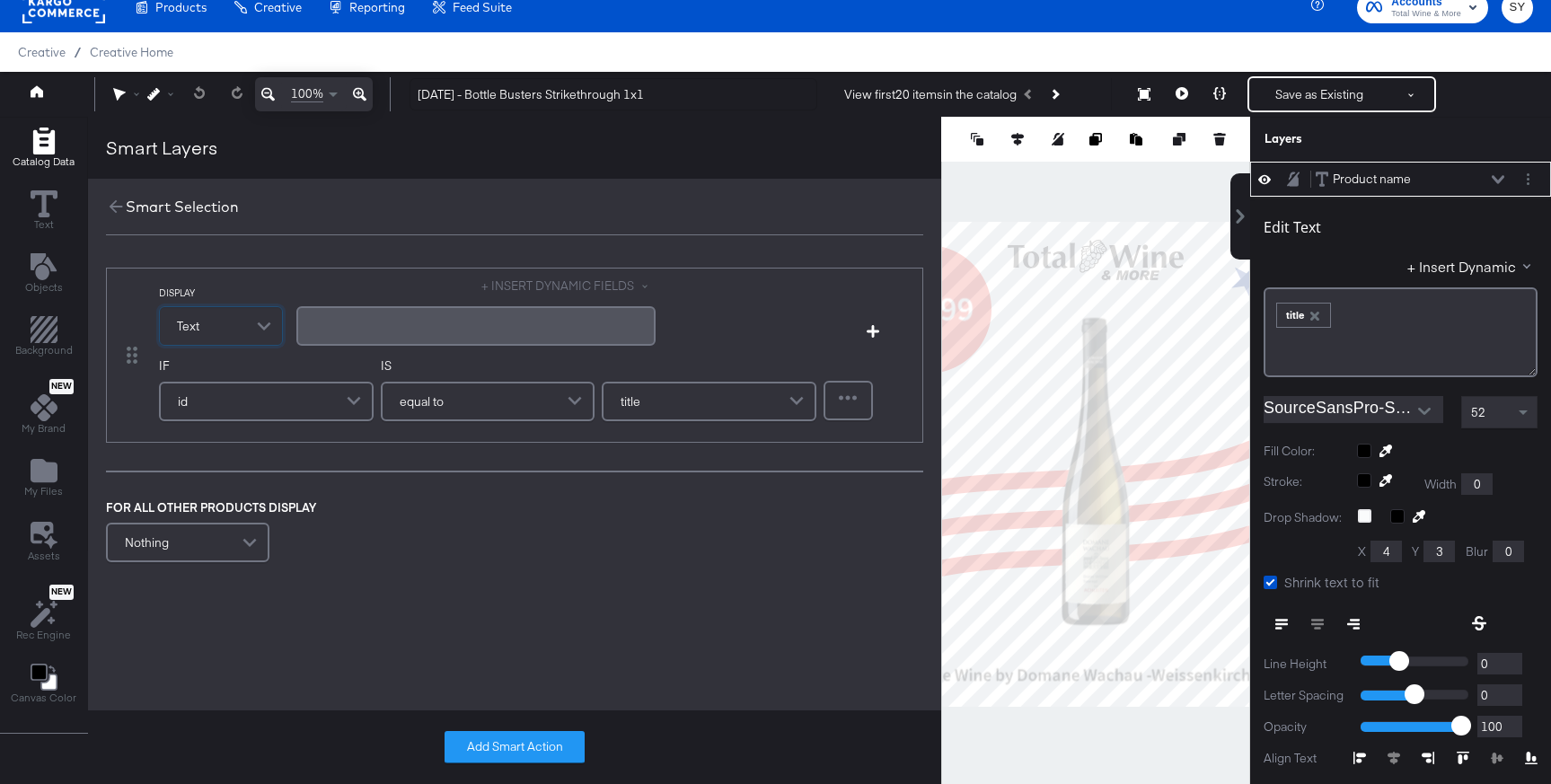
click at [329, 329] on div "﻿" at bounding box center [476, 325] width 338 height 17
click at [524, 287] on button "+ INSERT DYNAMIC FIELDS" at bounding box center [569, 286] width 174 height 17
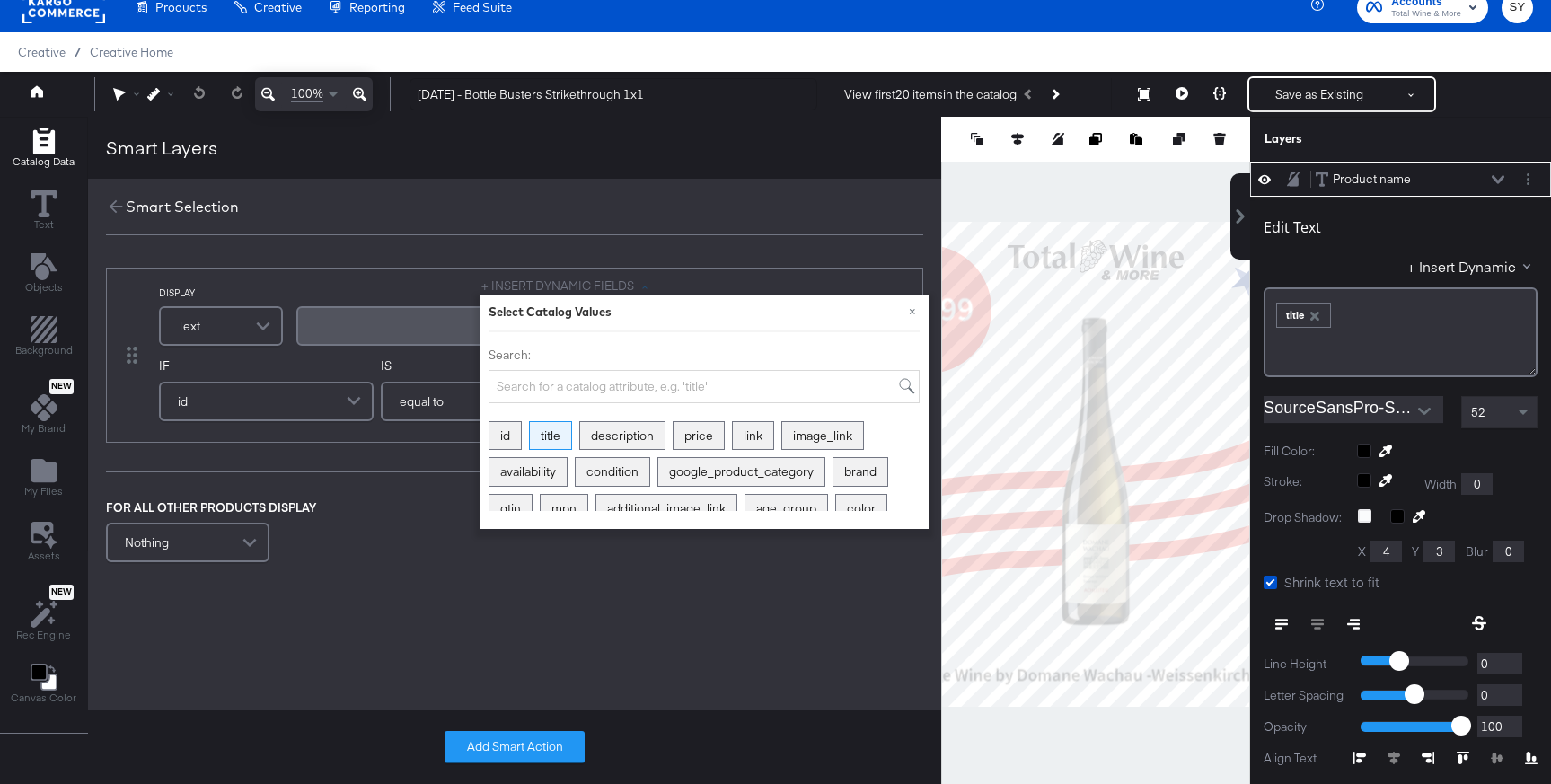
click at [553, 429] on div "title" at bounding box center [551, 436] width 41 height 28
click at [274, 430] on div "id" at bounding box center [266, 414] width 212 height 36
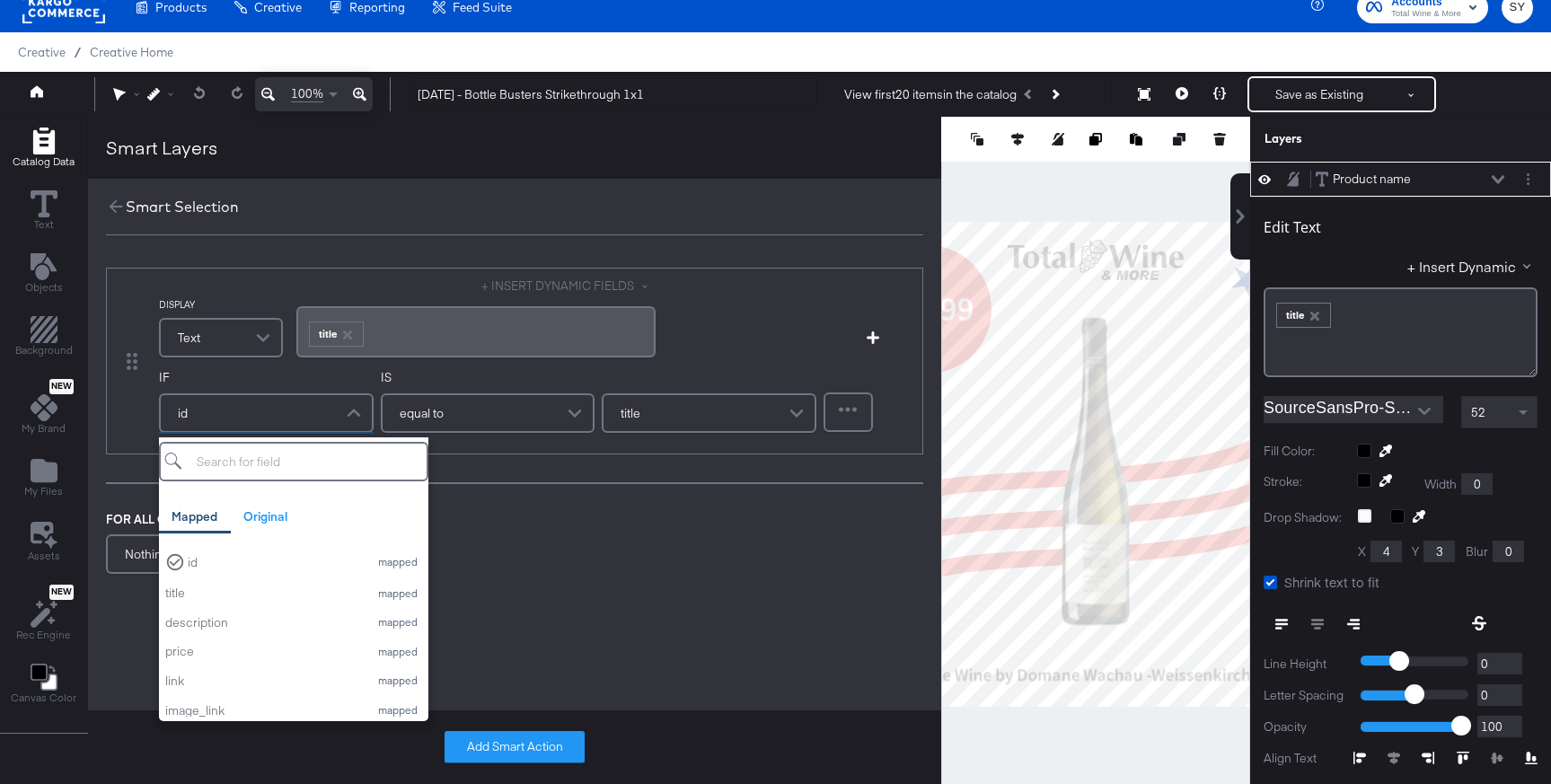
click at [560, 535] on div "FOR ALL OTHER PRODUCTS DISPLAY Nothing" at bounding box center [515, 545] width 818 height 68
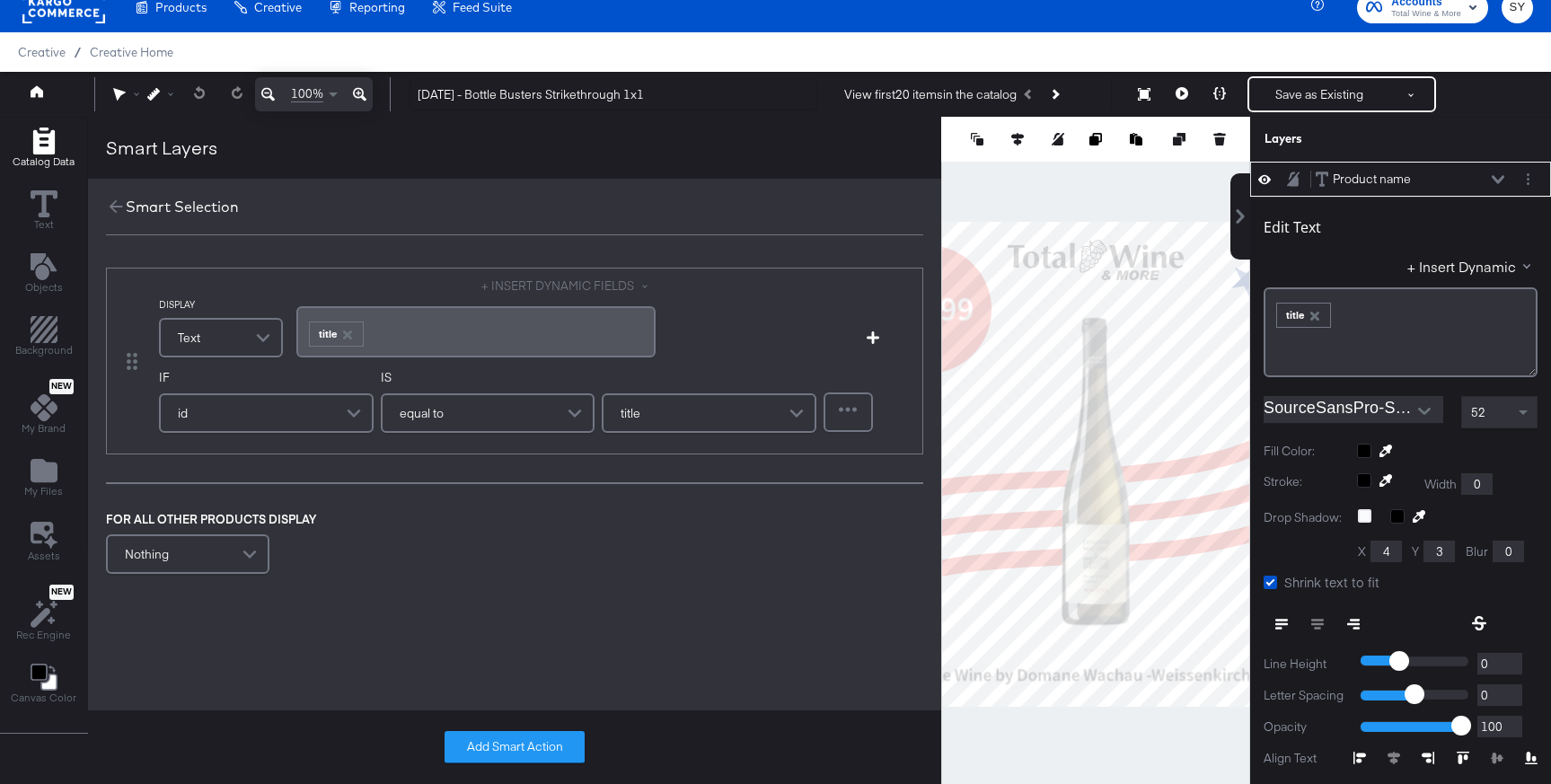
click at [288, 415] on div "id" at bounding box center [266, 414] width 212 height 36
